Goal: Information Seeking & Learning: Check status

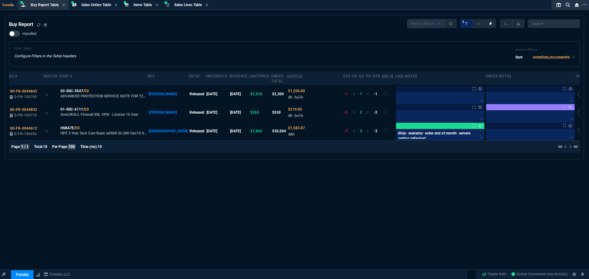
select select "28: OCAM"
click at [209, 52] on div "Filter Table Configure Filters in the Table Headers Current Filters Sort: order…" at bounding box center [294, 54] width 560 height 15
drag, startPoint x: 535, startPoint y: 22, endPoint x: 550, endPoint y: 22, distance: 15.3
click at [535, 22] on input "search" at bounding box center [554, 23] width 52 height 9
paste input "O-FR-0044824"
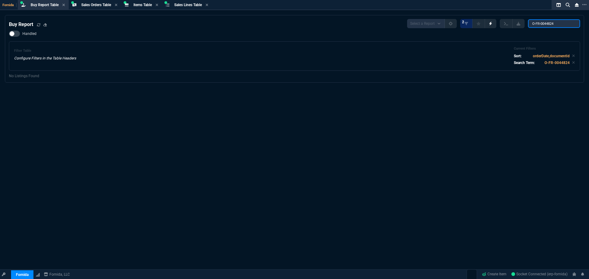
type input "O-FR-0044824"
drag, startPoint x: 418, startPoint y: 86, endPoint x: 401, endPoint y: 80, distance: 18.4
click at [418, 86] on div "Buy Report Select a Report Not Purchased 2 O-FR-0044824 Handled Filter Table Co…" at bounding box center [294, 162] width 589 height 294
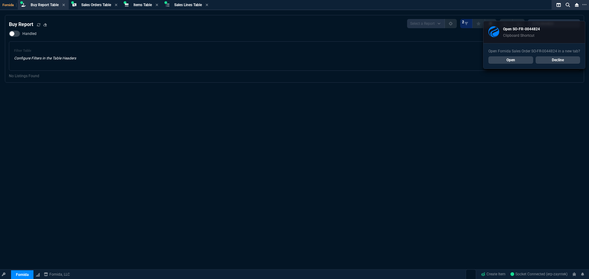
click at [523, 58] on link "Open" at bounding box center [510, 59] width 45 height 7
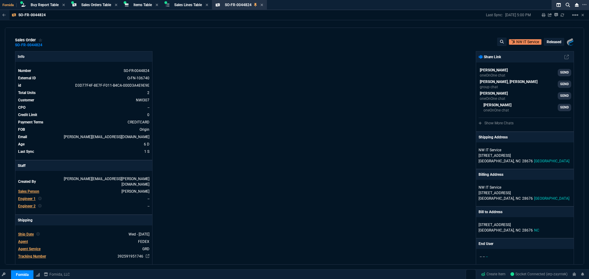
scroll to position [105, 0]
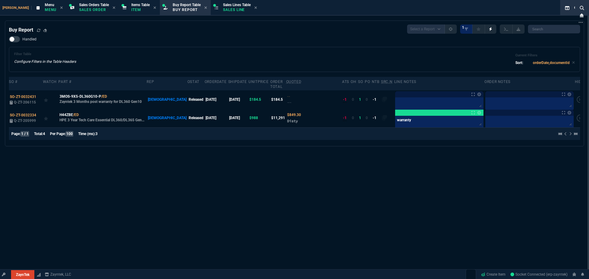
select select "28: OCAM"
click at [66, 29] on div "Buy Report Select a Report Not Purchased 1" at bounding box center [294, 29] width 571 height 9
click at [79, 4] on span "Sales Orders Table" at bounding box center [94, 5] width 30 height 4
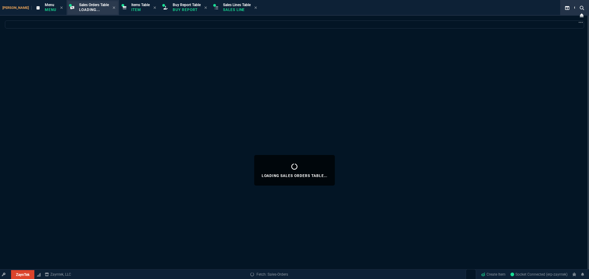
select select
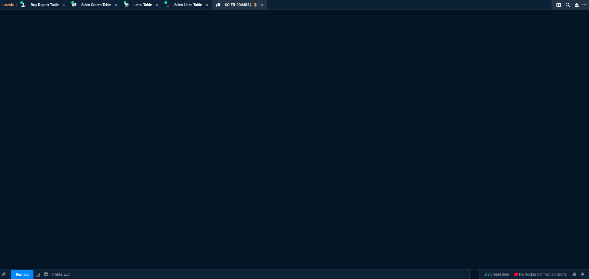
select select "9: OCAM"
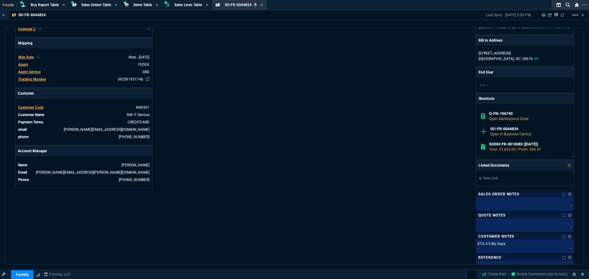
scroll to position [291, 0]
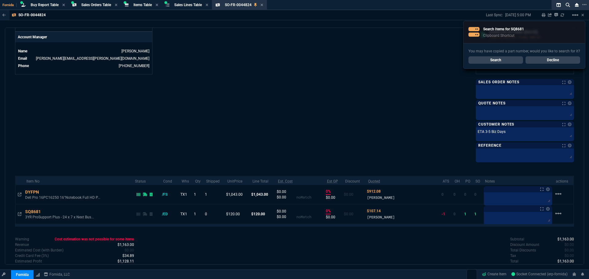
click at [499, 60] on link "Search" at bounding box center [495, 59] width 55 height 7
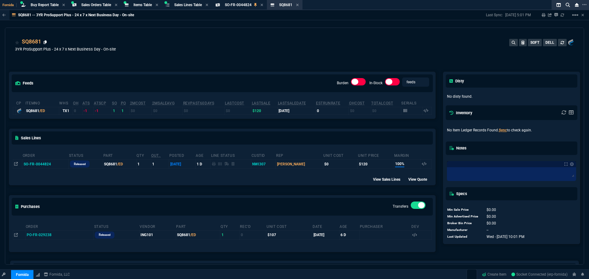
click at [44, 43] on icon at bounding box center [45, 42] width 3 height 4
click at [55, 163] on td "SO-FR-0044824" at bounding box center [45, 164] width 46 height 9
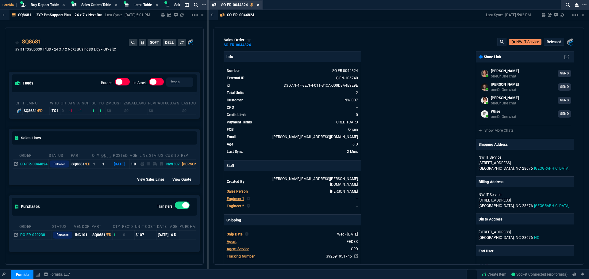
click at [258, 5] on icon at bounding box center [258, 5] width 2 height 2
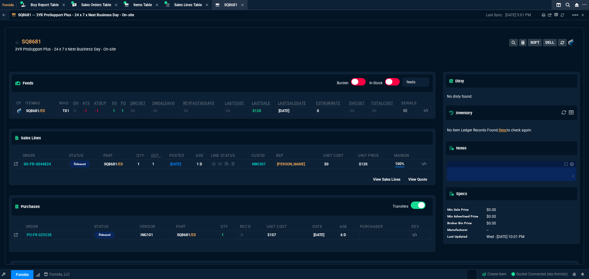
click at [53, 166] on td "SO-FR-0044824" at bounding box center [45, 164] width 46 height 9
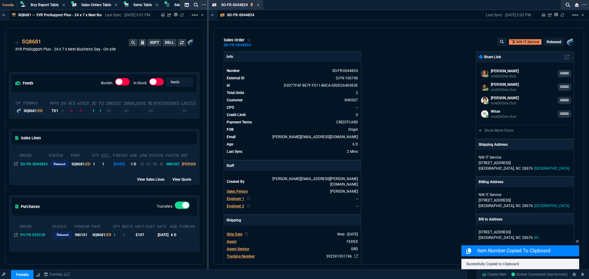
select select "9: OCAM"
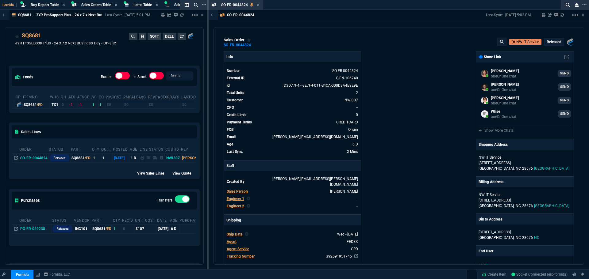
scroll to position [8, 0]
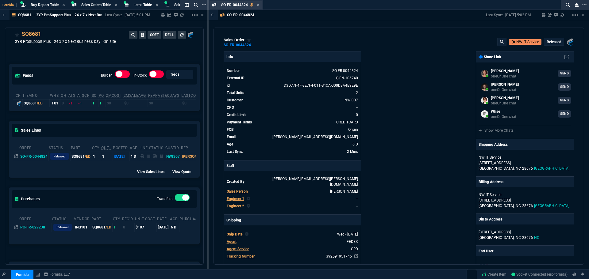
click at [260, 5] on div "SO-FR-0044824 Sales Order" at bounding box center [236, 5] width 52 height 8
click at [143, 6] on span "Items Table" at bounding box center [142, 5] width 18 height 4
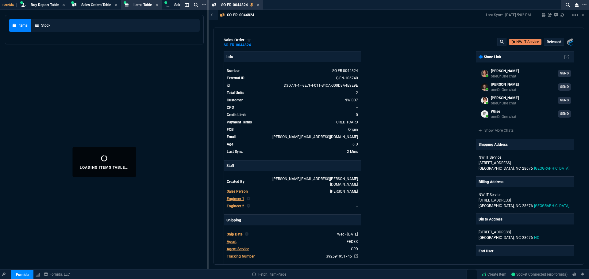
select select
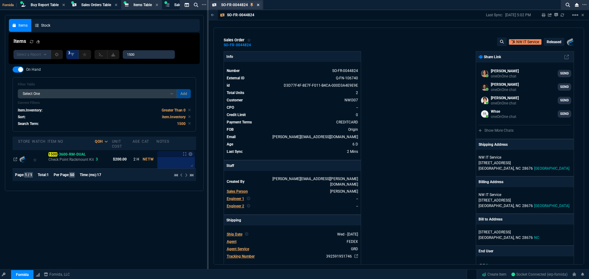
click at [259, 6] on icon at bounding box center [258, 5] width 3 height 4
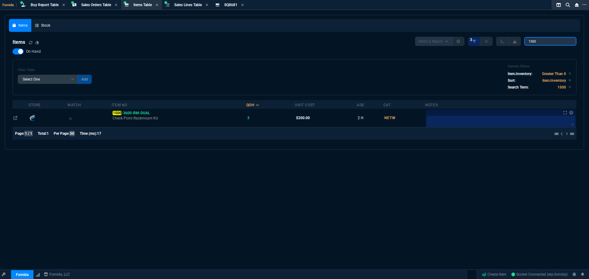
click at [537, 41] on input "1500" at bounding box center [550, 41] width 52 height 9
paste input "SO-FR-0044824"
type input "SO-FR-0044824"
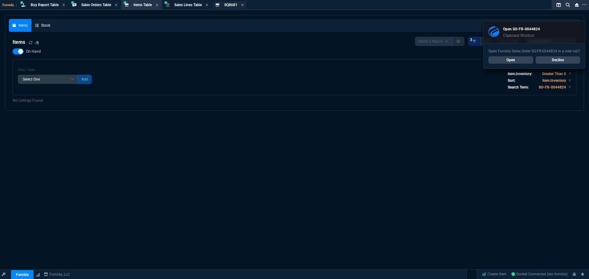
click at [236, 4] on span "SQ8681" at bounding box center [230, 5] width 13 height 4
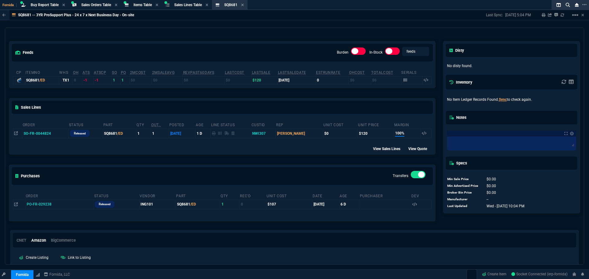
scroll to position [59, 0]
